Goal: Information Seeking & Learning: Learn about a topic

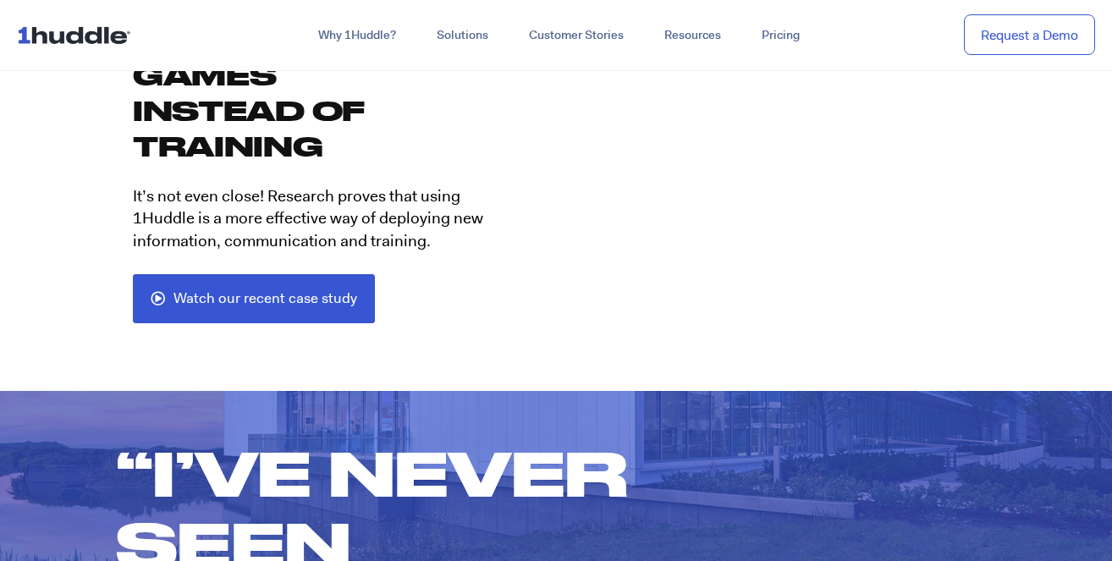
scroll to position [3409, 0]
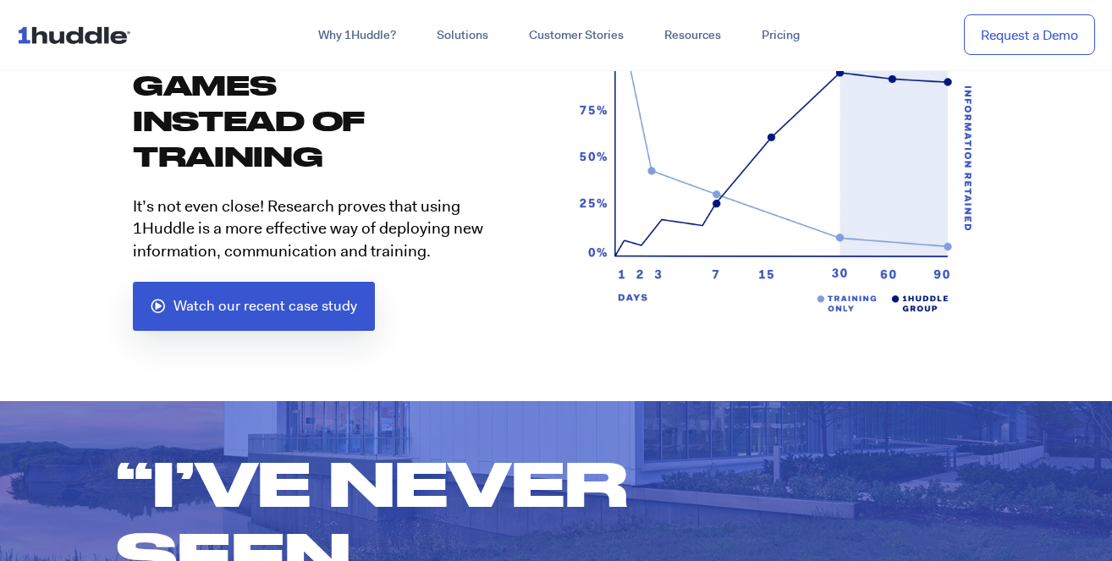
click at [274, 299] on span "Watch our recent case study" at bounding box center [265, 306] width 184 height 15
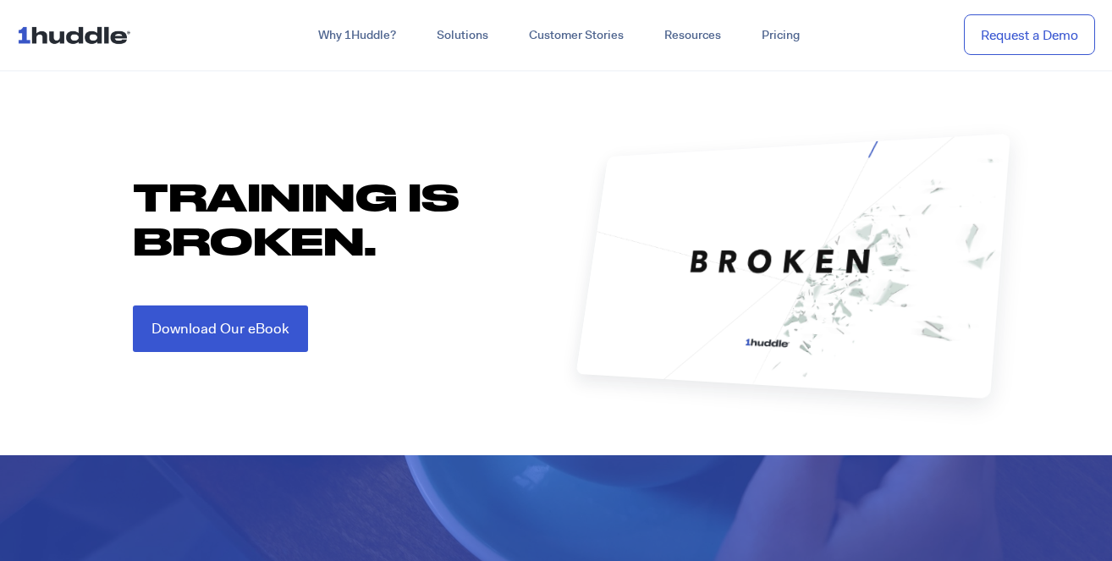
scroll to position [1808, 0]
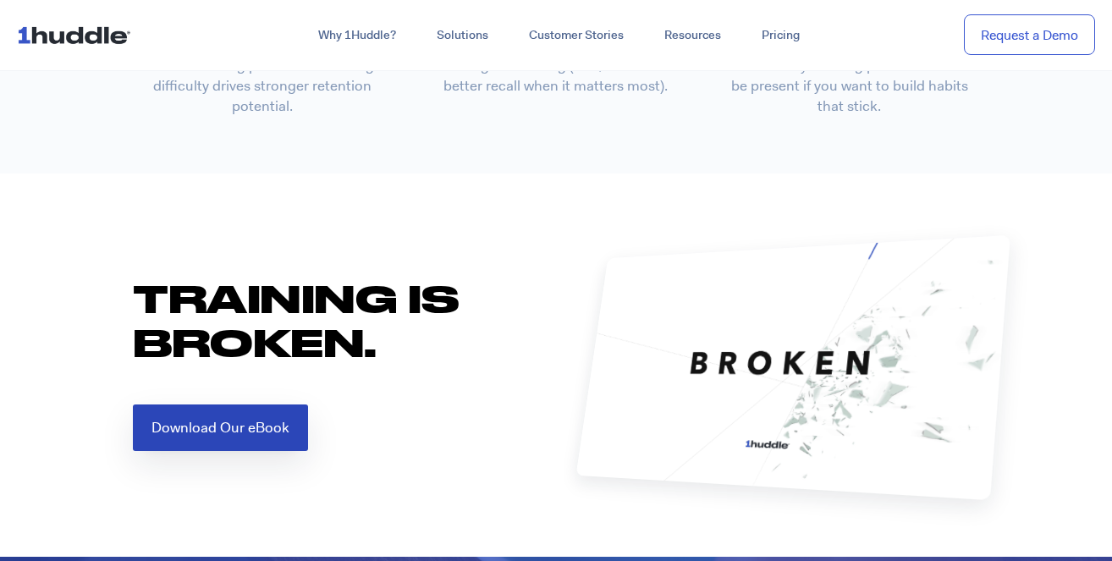
click at [224, 426] on span "Download Our eBook" at bounding box center [220, 428] width 138 height 14
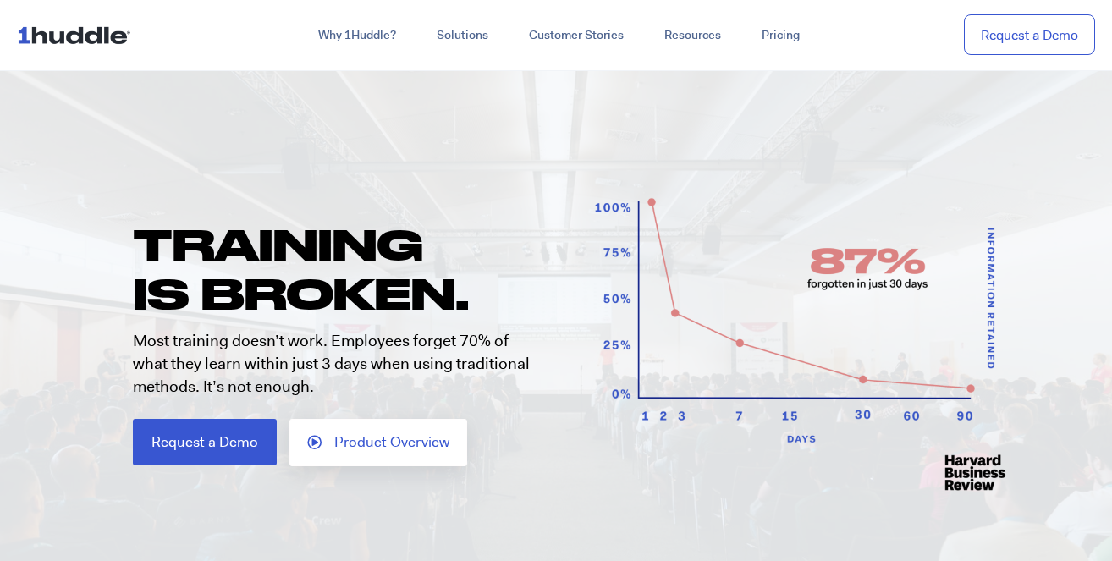
scroll to position [47, 0]
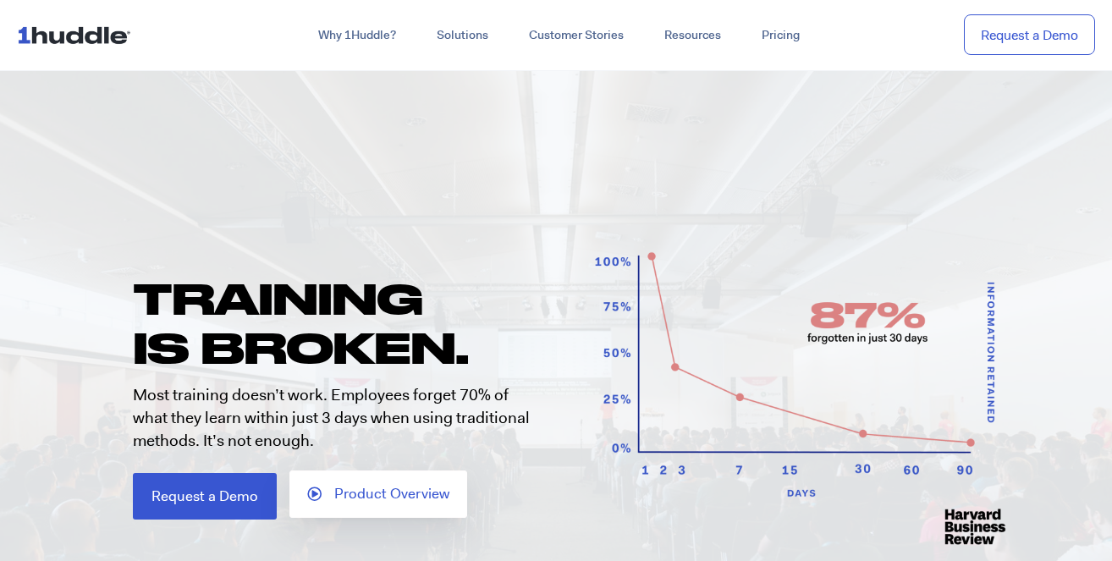
click at [376, 495] on span "Product Overview" at bounding box center [391, 494] width 115 height 15
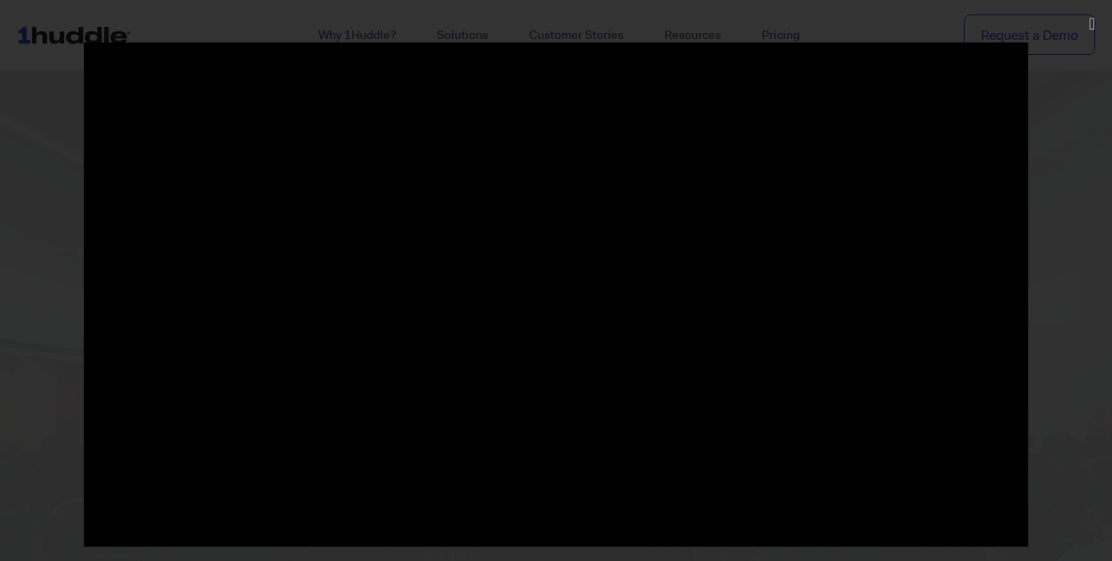
click at [50, 74] on div at bounding box center [556, 280] width 1112 height 477
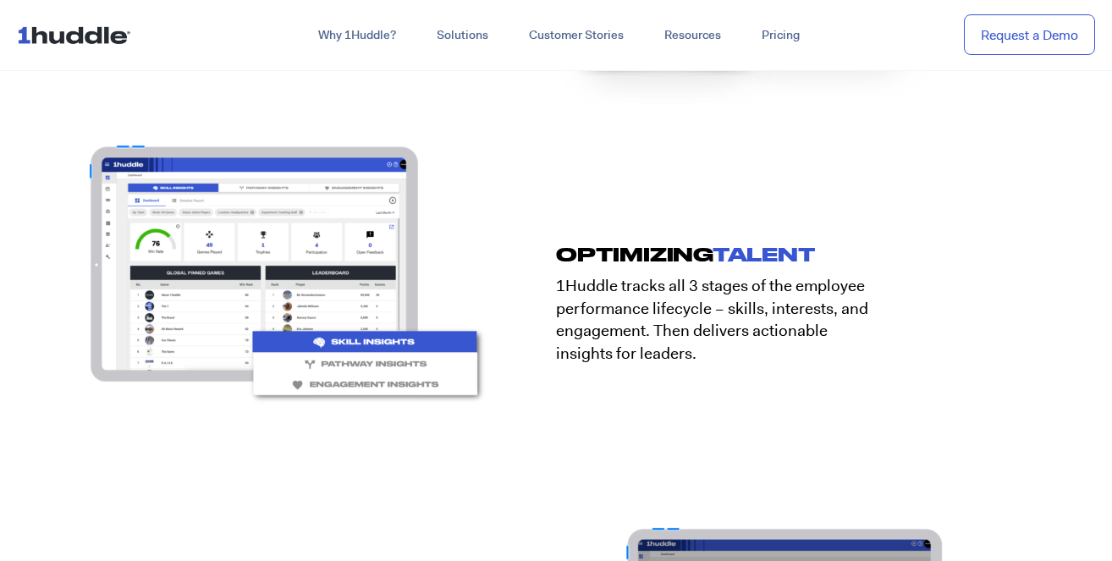
scroll to position [2501, 0]
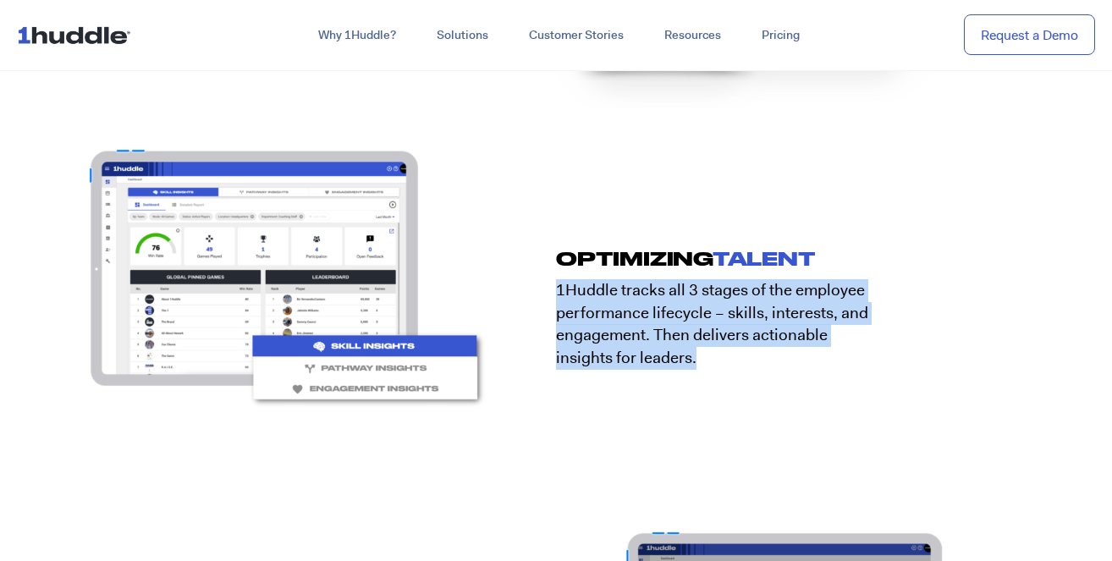
drag, startPoint x: 560, startPoint y: 284, endPoint x: 823, endPoint y: 347, distance: 269.7
click at [823, 347] on p "1Huddle tracks all 3 stages of the employee performance lifecycle – skills, int…" at bounding box center [721, 324] width 330 height 90
click at [641, 324] on p "1Huddle tracks all 3 stages of the employee performance lifecycle – skills, int…" at bounding box center [721, 324] width 330 height 90
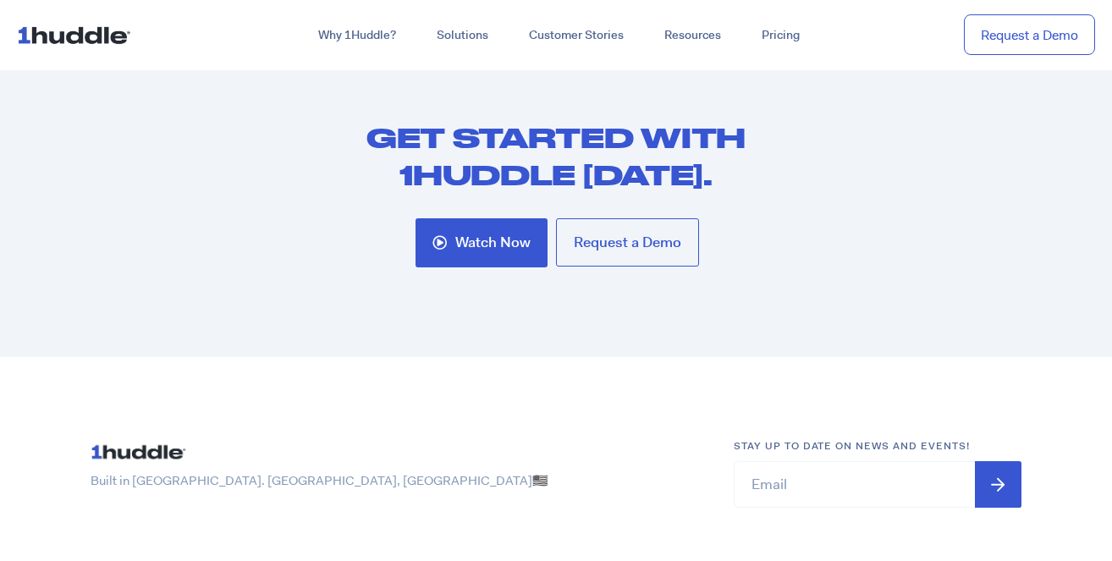
scroll to position [6159, 0]
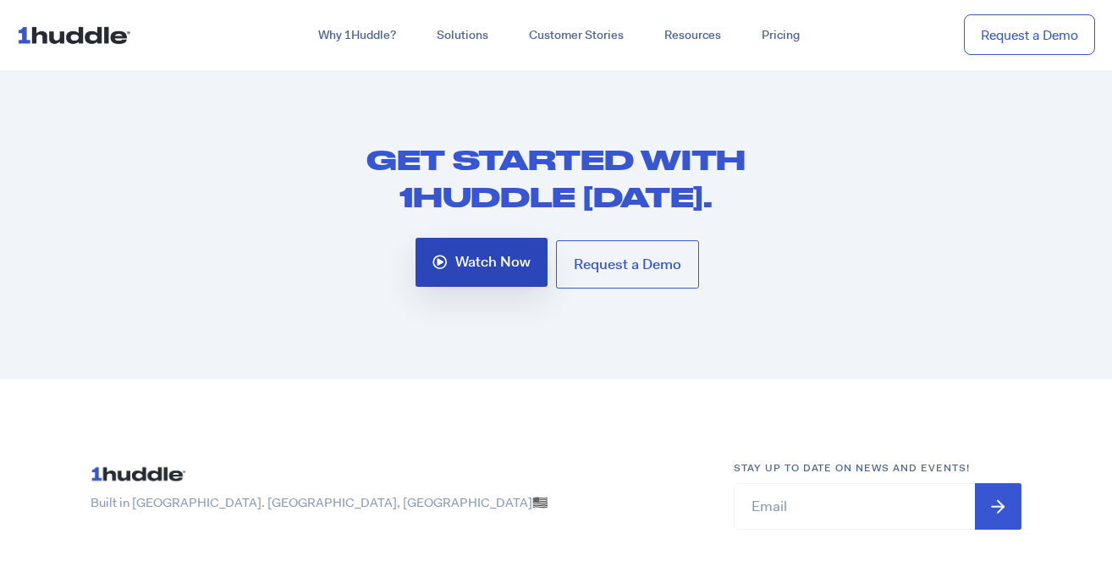
click at [453, 255] on span "Watch Now" at bounding box center [481, 262] width 98 height 15
